Goal: Transaction & Acquisition: Purchase product/service

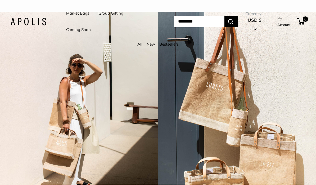
click at [154, 46] on link "New" at bounding box center [151, 44] width 8 height 5
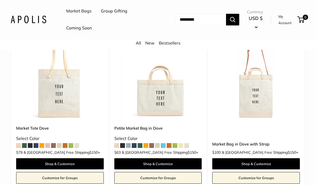
scroll to position [80, 0]
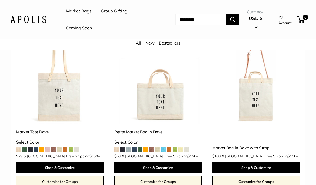
click at [172, 110] on img at bounding box center [158, 80] width 88 height 88
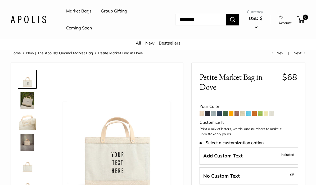
scroll to position [12, 0]
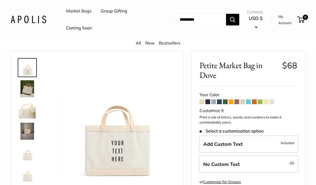
click at [33, 112] on img at bounding box center [27, 109] width 17 height 17
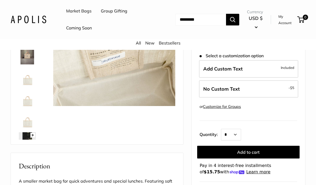
scroll to position [87, 0]
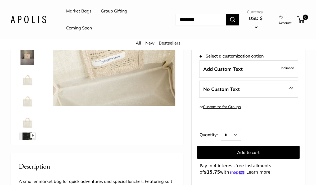
click at [26, 127] on img at bounding box center [27, 119] width 17 height 17
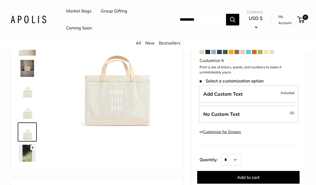
scroll to position [61, 0]
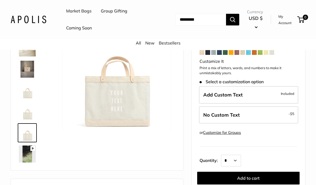
click at [36, 148] on link at bounding box center [27, 153] width 19 height 19
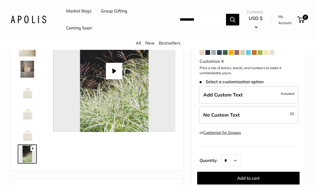
click at [111, 73] on button "Play" at bounding box center [114, 71] width 16 height 16
type input "*"
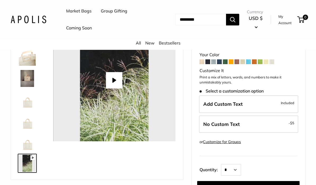
scroll to position [51, 0]
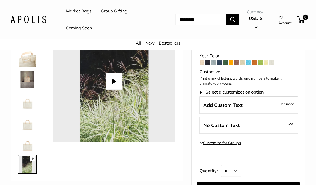
click at [30, 102] on img at bounding box center [27, 100] width 17 height 17
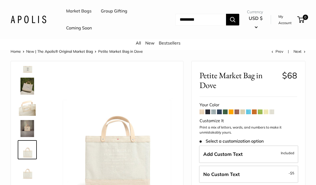
scroll to position [0, 0]
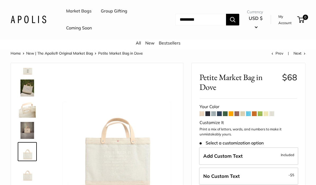
click at [175, 41] on link "Bestsellers" at bounding box center [170, 42] width 22 height 5
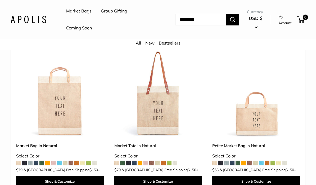
scroll to position [66, 0]
click at [266, 123] on img at bounding box center [256, 94] width 88 height 88
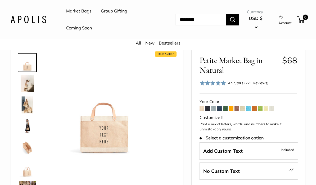
scroll to position [17, 0]
click at [31, 106] on img at bounding box center [27, 104] width 17 height 17
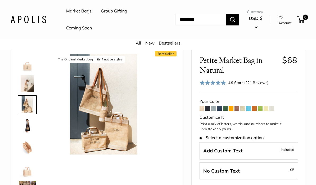
click at [32, 147] on img at bounding box center [27, 146] width 17 height 17
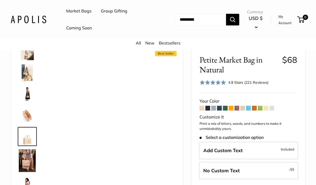
scroll to position [38, 0]
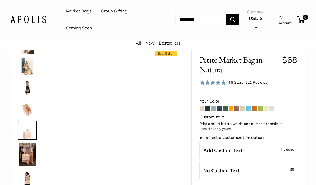
click at [28, 154] on img at bounding box center [27, 154] width 17 height 23
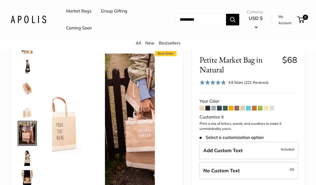
scroll to position [62, 0]
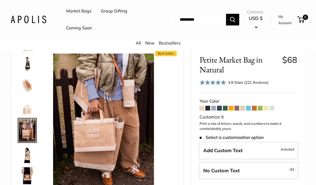
click at [31, 158] on img at bounding box center [27, 154] width 17 height 17
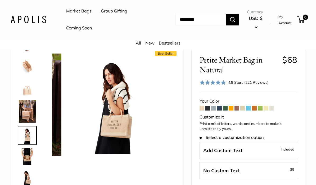
scroll to position [86, 0]
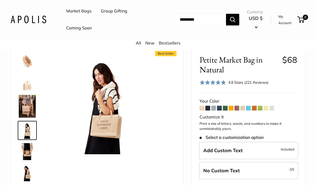
click at [28, 153] on img at bounding box center [27, 151] width 17 height 17
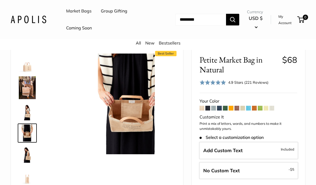
scroll to position [107, 0]
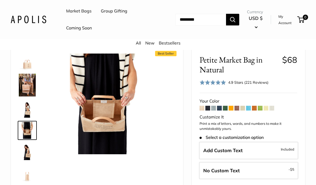
click at [27, 154] on img at bounding box center [27, 151] width 17 height 17
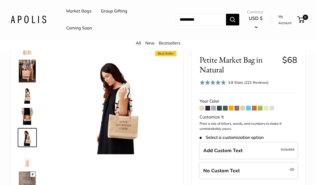
scroll to position [128, 0]
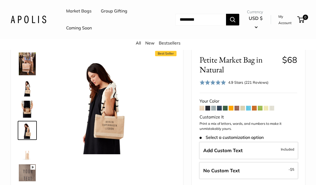
click at [250, 108] on span at bounding box center [248, 108] width 5 height 5
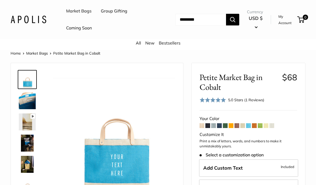
click at [213, 124] on span at bounding box center [213, 125] width 5 height 5
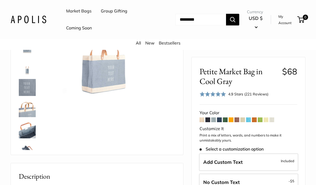
scroll to position [76, 0]
click at [222, 119] on span at bounding box center [219, 119] width 5 height 5
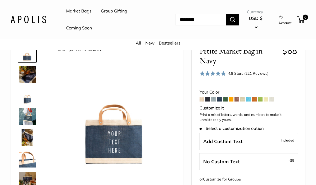
scroll to position [26, 0]
click at [271, 99] on span at bounding box center [272, 99] width 5 height 5
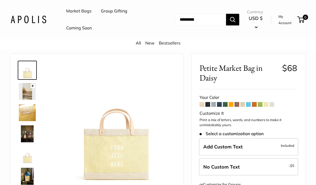
scroll to position [17, 0]
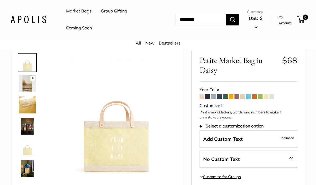
click at [254, 95] on span at bounding box center [254, 96] width 5 height 5
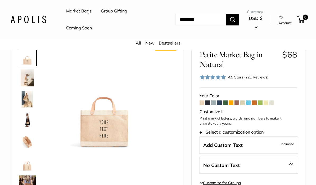
scroll to position [24, 0]
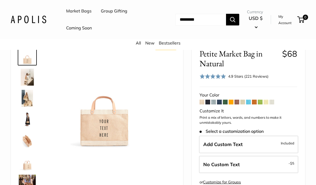
click at [206, 102] on span at bounding box center [207, 102] width 5 height 5
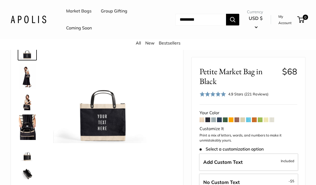
scroll to position [29, 0]
click at [218, 119] on span at bounding box center [219, 119] width 5 height 5
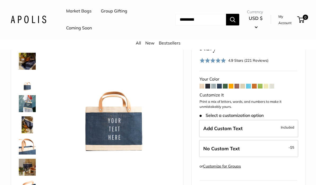
scroll to position [39, 0]
click at [250, 87] on span at bounding box center [248, 86] width 5 height 5
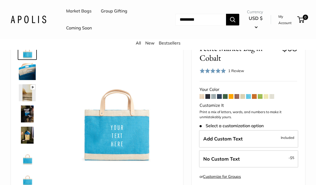
scroll to position [39, 0]
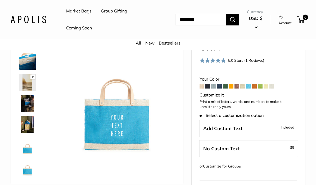
click at [217, 85] on span at bounding box center [219, 86] width 5 height 5
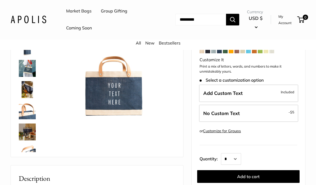
scroll to position [75, 0]
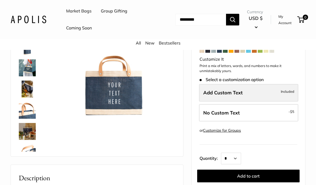
click at [280, 93] on label "Add Custom Text Included" at bounding box center [248, 92] width 99 height 17
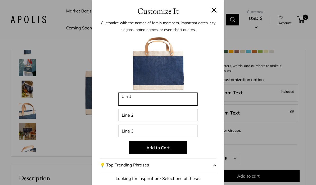
click at [154, 96] on input "Line 1" at bounding box center [157, 99] width 79 height 13
type input "*****"
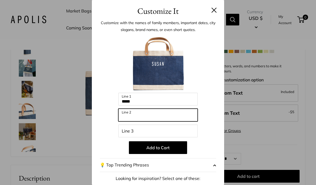
click at [159, 116] on input "Line 2" at bounding box center [157, 115] width 79 height 13
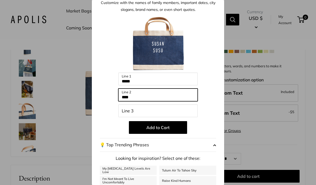
scroll to position [20, 0]
type input "****"
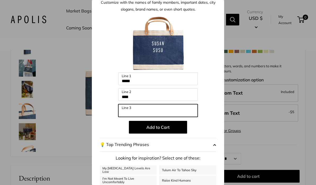
click at [165, 112] on input "Line 3" at bounding box center [157, 110] width 79 height 13
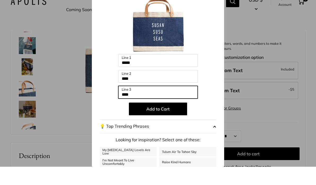
scroll to position [80, 0]
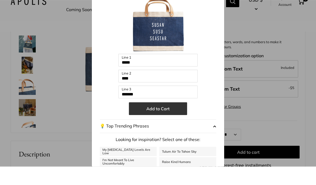
click at [173, 121] on button "Add to Cart" at bounding box center [158, 127] width 58 height 13
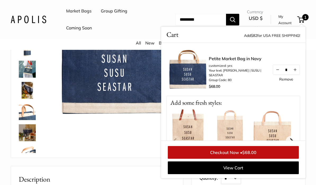
scroll to position [73, 0]
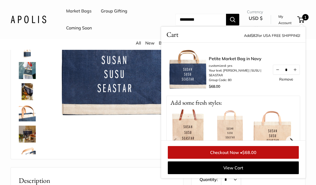
click at [217, 12] on div "Market Bags Group Gifting Coming Soon Need help? Text Us: 20919 hello@apolisglo…" at bounding box center [158, 20] width 295 height 34
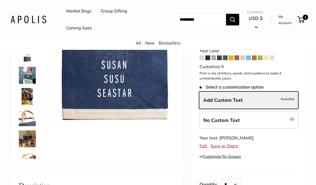
scroll to position [69, 0]
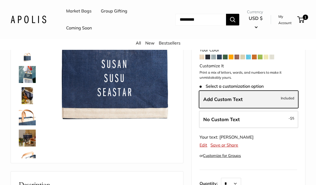
click at [254, 96] on label "Add Custom Text Included" at bounding box center [248, 99] width 99 height 17
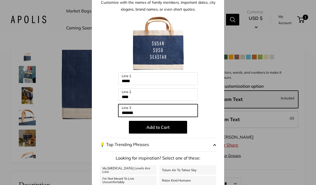
click at [154, 114] on input "*******" at bounding box center [157, 110] width 79 height 13
type input "*"
type input "*********"
click at [213, 85] on div "Enter 36 letters ***** Line 1 **** Line 2 ********* Line 3 Add to Cart 💡 Top Tr…" at bounding box center [158, 122] width 116 height 216
click at [294, 155] on div "Customize It Customize with the names of family members, important dates, city …" at bounding box center [158, 92] width 316 height 185
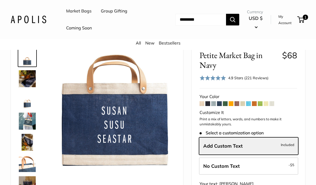
scroll to position [22, 0]
click at [269, 142] on label "Add Custom Text Included" at bounding box center [248, 145] width 99 height 17
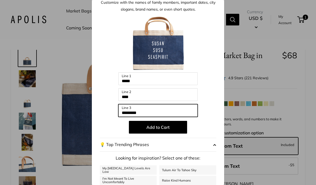
click at [162, 107] on input "*********" at bounding box center [157, 110] width 79 height 13
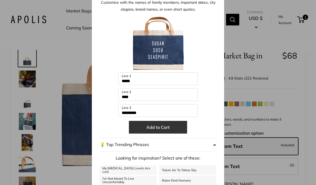
click at [162, 127] on button "Add to Cart" at bounding box center [158, 127] width 58 height 13
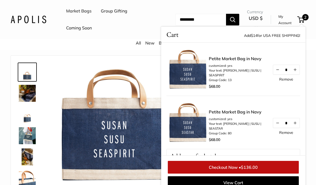
scroll to position [0, 0]
